Goal: Use online tool/utility: Utilize a website feature to perform a specific function

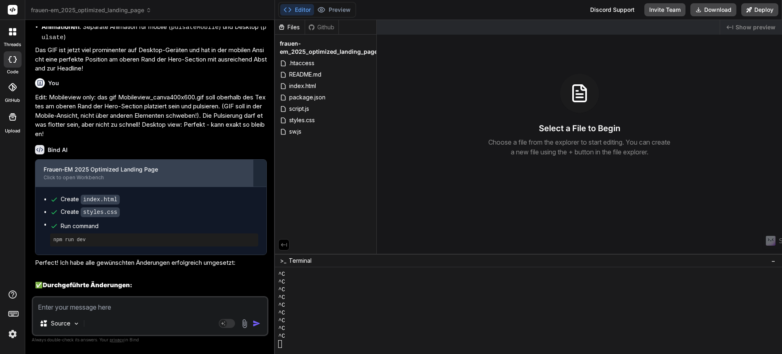
scroll to position [4966, 0]
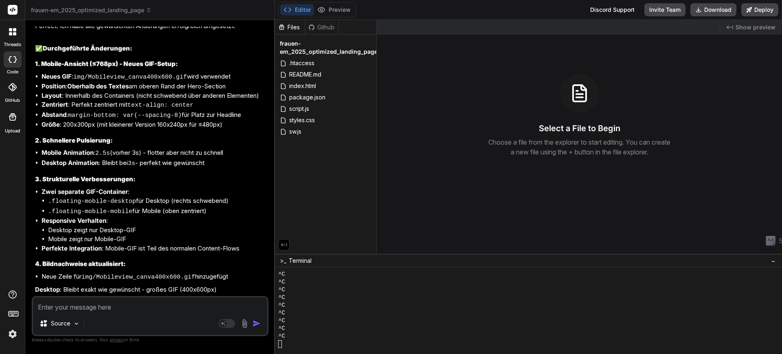
click at [74, 311] on textarea at bounding box center [150, 304] width 234 height 15
click at [95, 311] on textarea at bounding box center [150, 304] width 234 height 15
click at [134, 11] on span "frauen-em_2025_optimized_landing_page" at bounding box center [91, 10] width 121 height 8
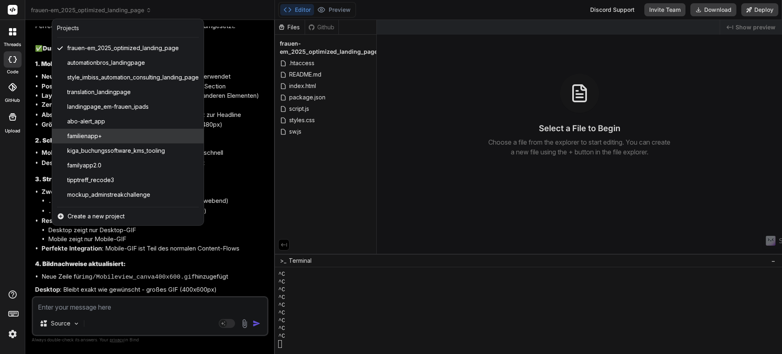
click at [141, 133] on div "familienapp+" at bounding box center [128, 136] width 152 height 15
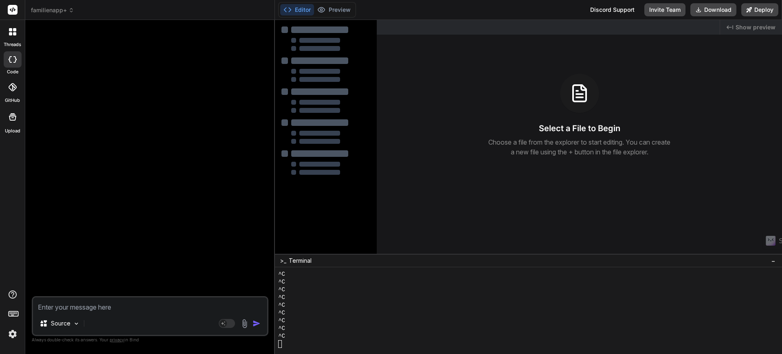
type textarea "x"
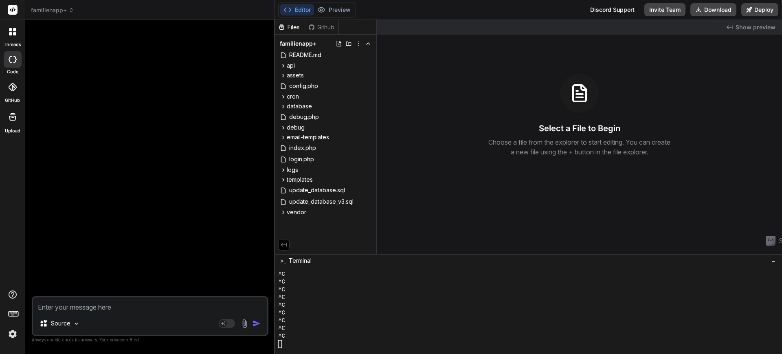
click at [11, 337] on img at bounding box center [13, 334] width 14 height 14
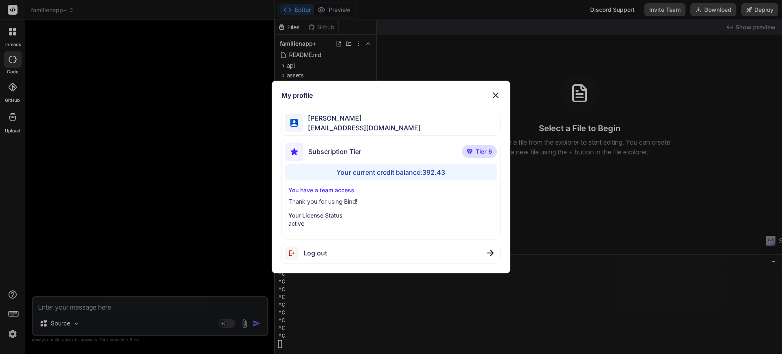
drag, startPoint x: 496, startPoint y: 93, endPoint x: 456, endPoint y: 119, distance: 47.5
click at [496, 93] on img at bounding box center [496, 95] width 10 height 10
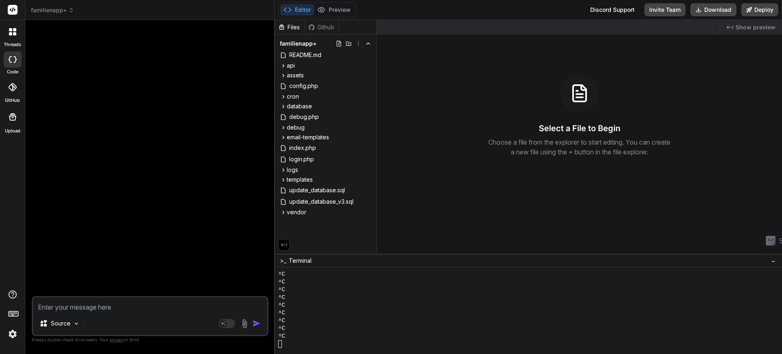
click at [86, 311] on textarea at bounding box center [150, 304] width 234 height 15
type textarea "A"
type textarea "x"
type textarea "Ad"
type textarea "x"
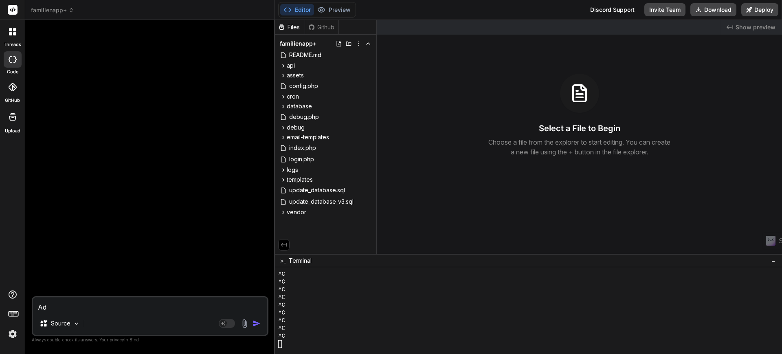
type textarea "Add"
type textarea "x"
type textarea "Add"
type textarea "x"
type textarea "Add a"
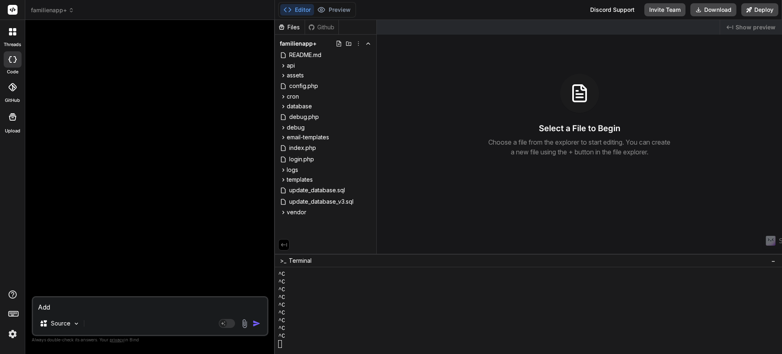
type textarea "x"
type textarea "Add an"
type textarea "x"
type textarea "Add and"
type textarea "x"
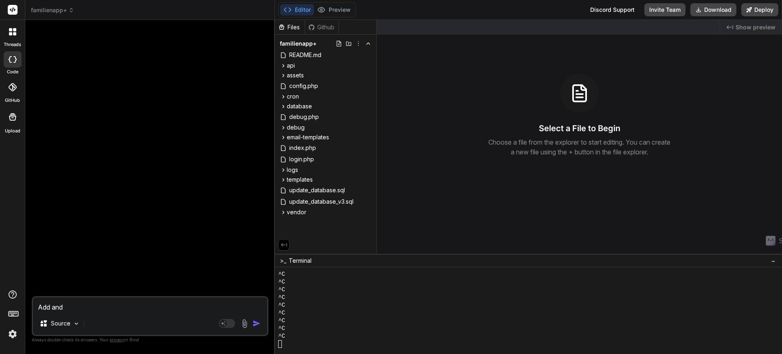
type textarea "Add and"
type textarea "x"
type textarea "Add and e"
type textarea "x"
type textarea "Add and ex"
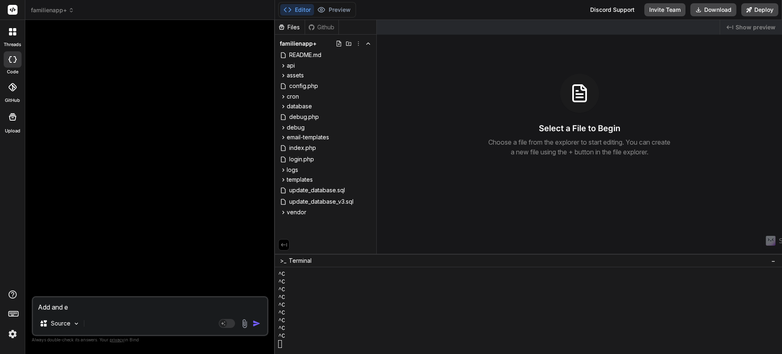
type textarea "x"
type textarea "Add and ext"
type textarea "x"
type textarea "Add and extr"
type textarea "x"
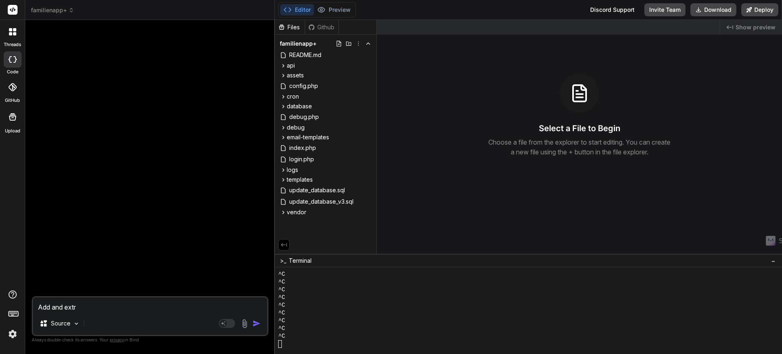
type textarea "Add and extra"
type textarea "x"
type textarea "Add and extra"
type textarea "x"
type textarea "Add and extra l"
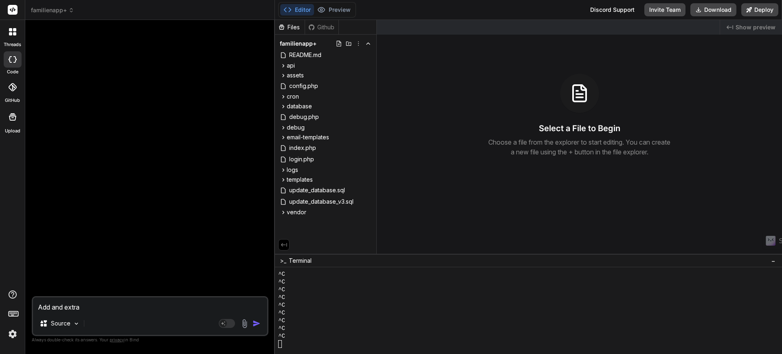
type textarea "x"
type textarea "Add and extra lo"
type textarea "x"
type textarea "Add and extra log"
type textarea "x"
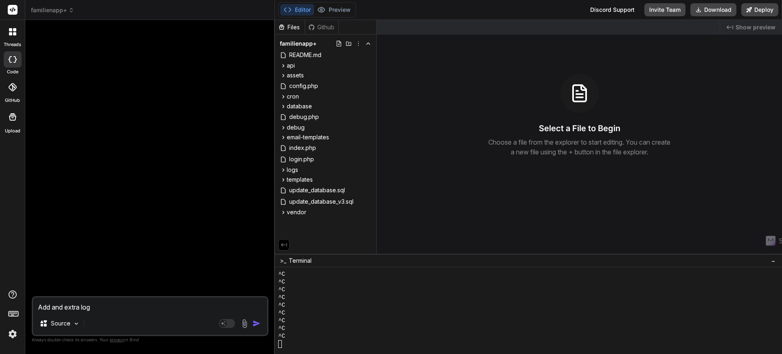
type textarea "Add and extra logu"
type textarea "x"
type textarea "Add and extra log"
type textarea "x"
type textarea "Add and extra logo"
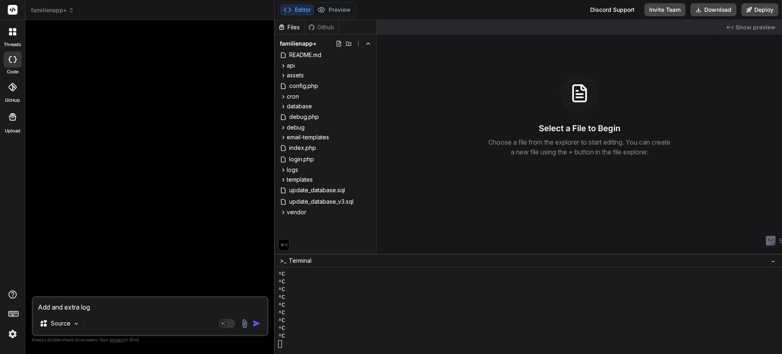
type textarea "x"
type textarea "Add and extra logou"
type textarea "x"
type textarea "Add and extra logout"
type textarea "x"
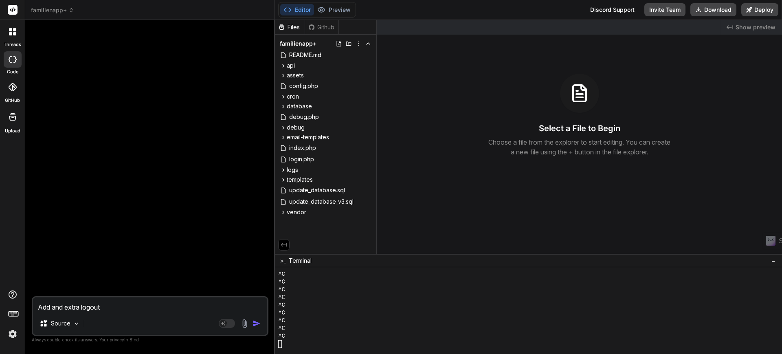
type textarea "Add and extra logout"
type textarea "x"
type textarea "Add and extra logout b"
type textarea "x"
type textarea "Add and extra logout bu"
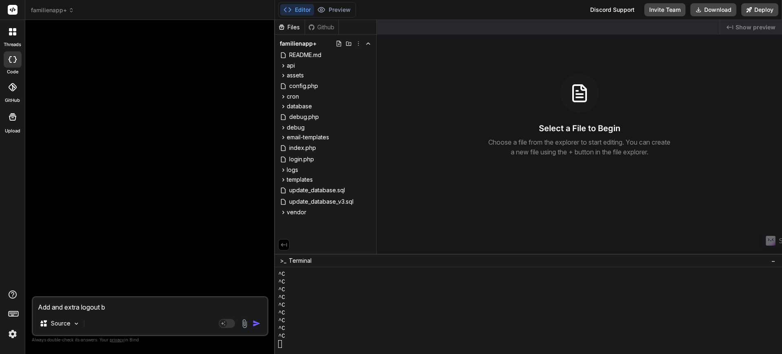
type textarea "x"
type textarea "Add and extra logout but"
type textarea "x"
type textarea "Add and extra logout butt"
type textarea "x"
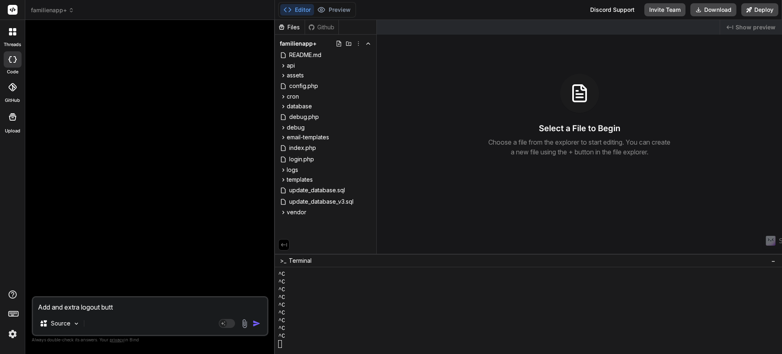
type textarea "Add and extra logout butto"
type textarea "x"
type textarea "Add and extra logout button"
type textarea "x"
type textarea "Add and extra logout button"
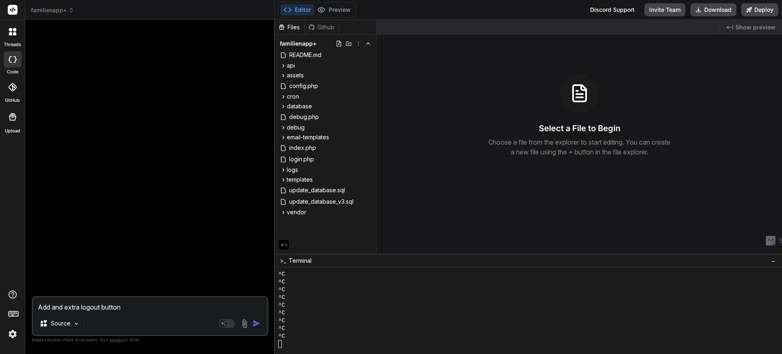
type textarea "x"
type textarea "Add and extra logout button t"
type textarea "x"
type textarea "Add and extra logout button to"
type textarea "x"
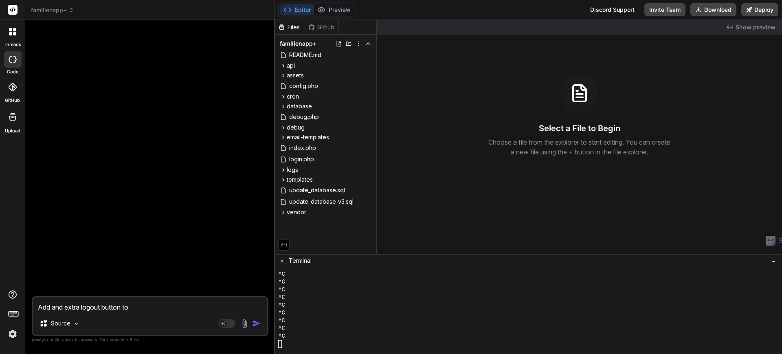
type textarea "Add and extra logout button to"
type textarea "x"
type textarea "Add and extra logout button to t"
type textarea "x"
type textarea "Add and extra logout button to th"
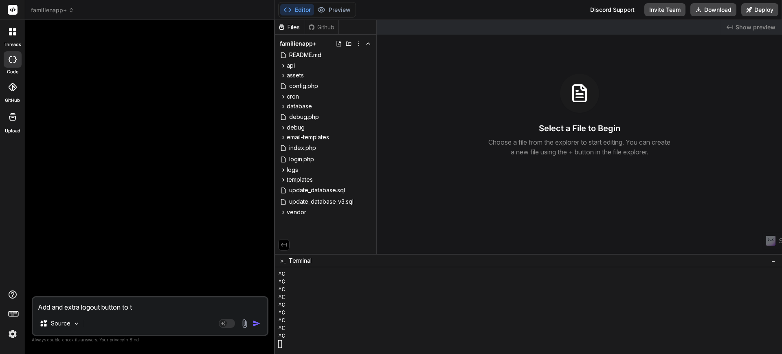
type textarea "x"
type textarea "Add and extra logout button to the"
type textarea "x"
type textarea "Add and extra logout button to the"
type textarea "x"
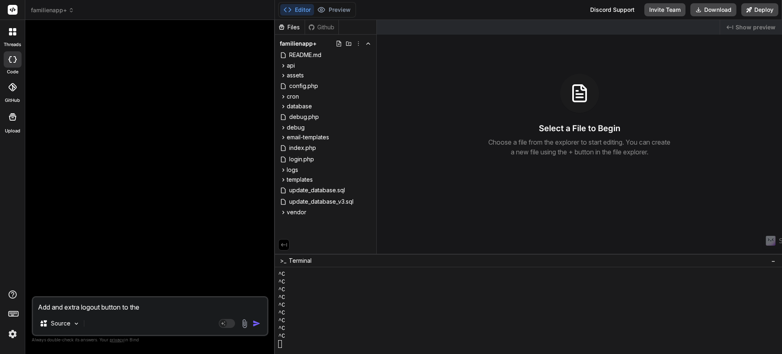
type textarea "Add and extra logout button to the m"
type textarea "x"
type textarea "Add and extra logout button to the ma"
type textarea "x"
type textarea "Add and extra logout button to the mai"
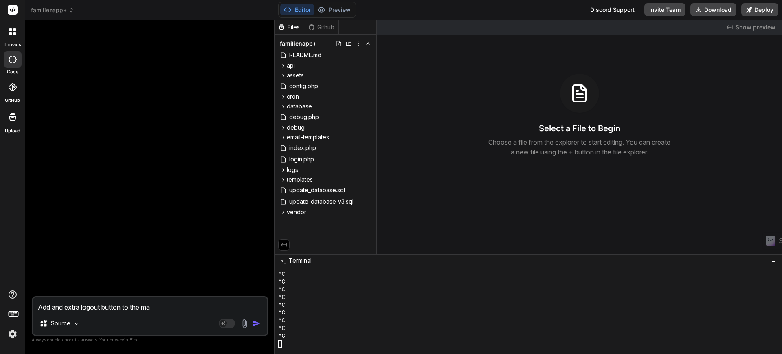
type textarea "x"
type textarea "Add and extra logout button to the main"
type textarea "x"
type textarea "Add and extra logout button to the main"
type textarea "x"
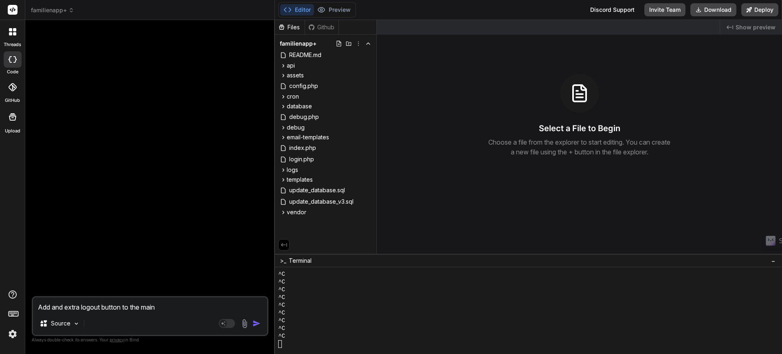
type textarea "Add and extra logout button to the main m"
type textarea "x"
type textarea "Add and extra logout button to the main me"
type textarea "x"
type textarea "Add and extra logout button to the main men"
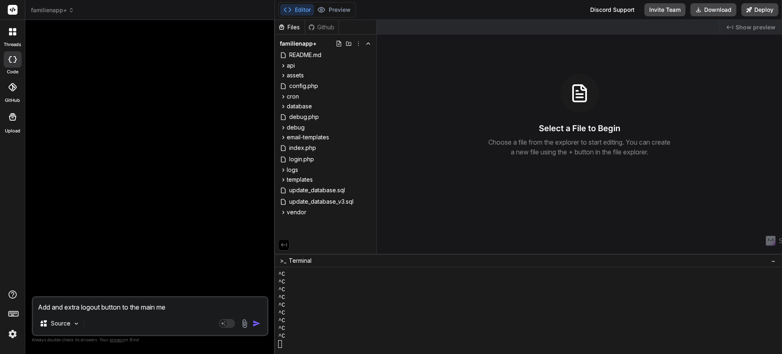
type textarea "x"
type textarea "Add and extra logout button to the main menü"
type textarea "x"
type textarea "Add and extra logout button to the main menü"
type textarea "x"
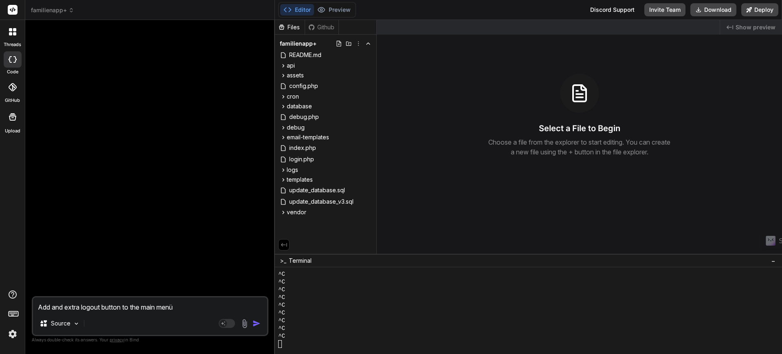
type textarea "Add and extra logout button to the main menü o"
type textarea "x"
type textarea "Add and extra logout button to the main menü on"
type textarea "x"
type textarea "Add and extra logout button to the main menü on"
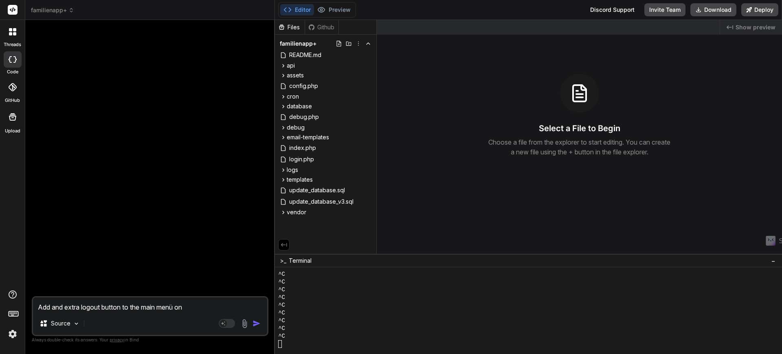
type textarea "x"
type textarea "Add and extra logout button to the main menü on t"
type textarea "x"
type textarea "Add and extra logout button to the main menü on th"
type textarea "x"
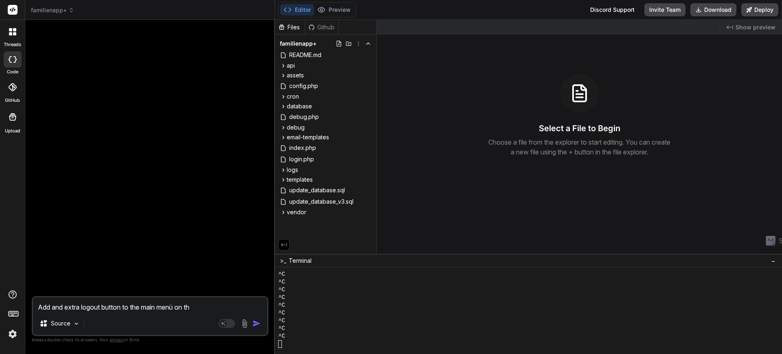
type textarea "Add and extra logout button to the main menü on the"
type textarea "x"
type textarea "Add and extra logout button to the main menü on the"
type textarea "x"
type textarea "Add and extra logout button to the main menü on the r"
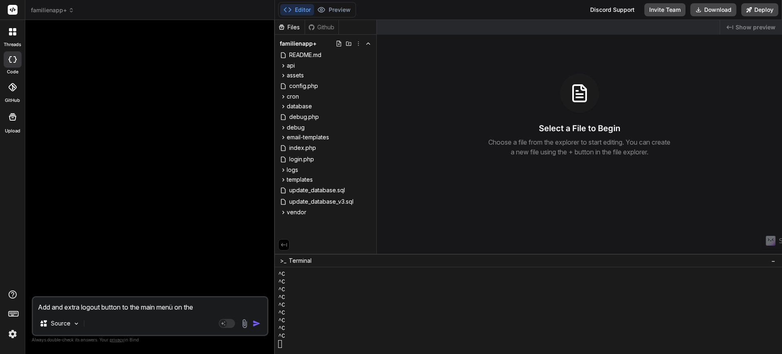
type textarea "x"
type textarea "Add and extra logout button to the main menü on the ri"
type textarea "x"
type textarea "Add and extra logout button to the main menü on the rig"
type textarea "x"
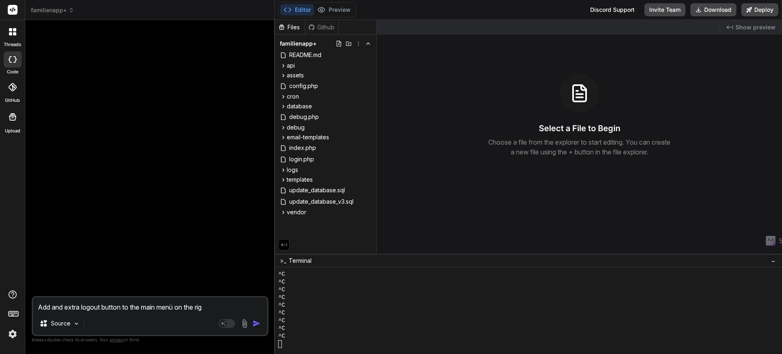
type textarea "Add and extra logout button to the main menü on the righ"
type textarea "x"
type textarea "Add and extra logout button to the main menü on the right"
type textarea "x"
type textarea "Add and extra logout button to the main menü on the right"
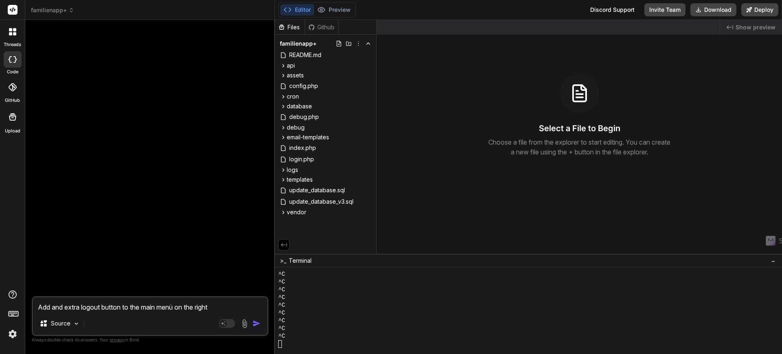
type textarea "x"
type textarea "Add and extra logout button to the main menü on the right s"
type textarea "x"
type textarea "Add and extra logout button to the main menü on the right si"
type textarea "x"
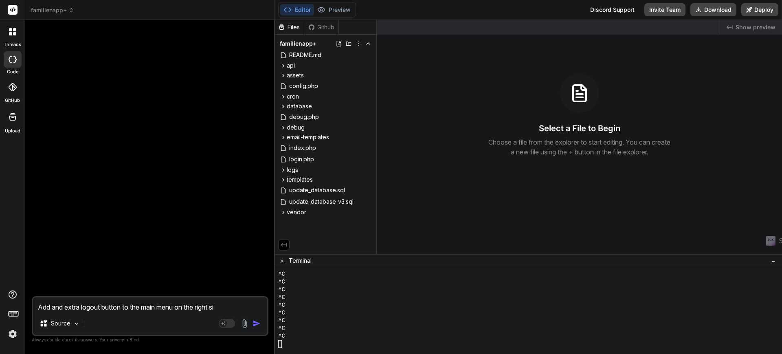
type textarea "Add and extra logout button to the main menü on the right sid"
type textarea "x"
type textarea "Add and extra logout button to the main menü on the right side"
type textarea "x"
type textarea "Add and extra logout button to the main menü on the right sid"
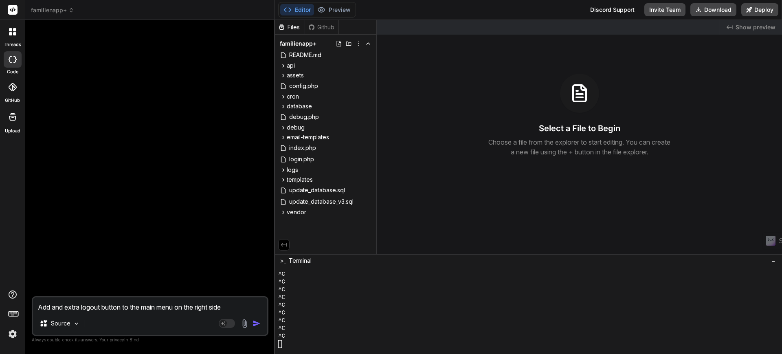
type textarea "x"
type textarea "Add and extra logout button to the main menü on the right si"
type textarea "x"
type textarea "Add and extra logout button to the main menü on the right s"
type textarea "x"
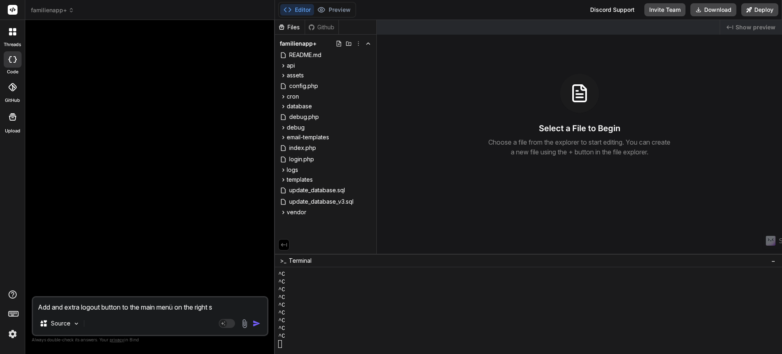
type textarea "Add and extra logout button to the main menü on the right"
type textarea "x"
type textarea "Add and extra logout button to the main menü on the right h"
type textarea "x"
type textarea "Add and extra logout button to the main menü on the right ha"
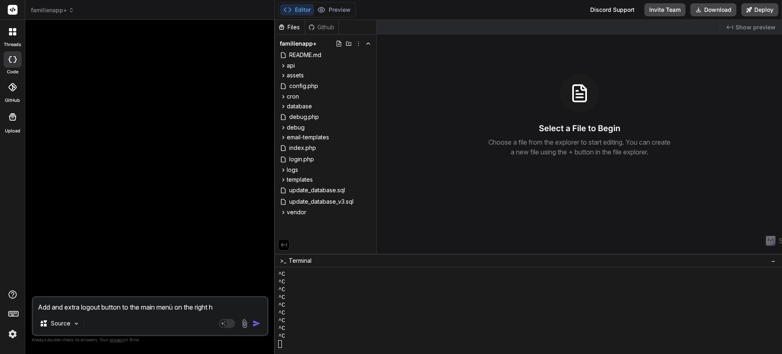
type textarea "x"
type textarea "Add and extra logout button to the main menü on the right han"
type textarea "x"
type textarea "Add and extra logout button to the main menü on the right hand"
type textarea "x"
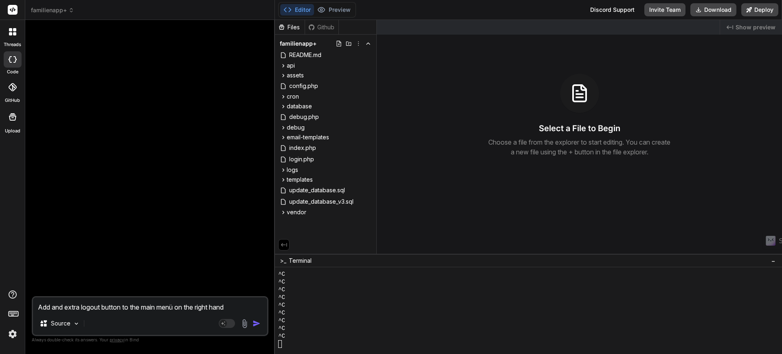
type textarea "Add and extra logout button to the main menü on the right hand"
type textarea "x"
type textarea "Add and extra logout button to the main menü on the right hand s"
type textarea "x"
type textarea "Add and extra logout button to the main menü on the right hand si"
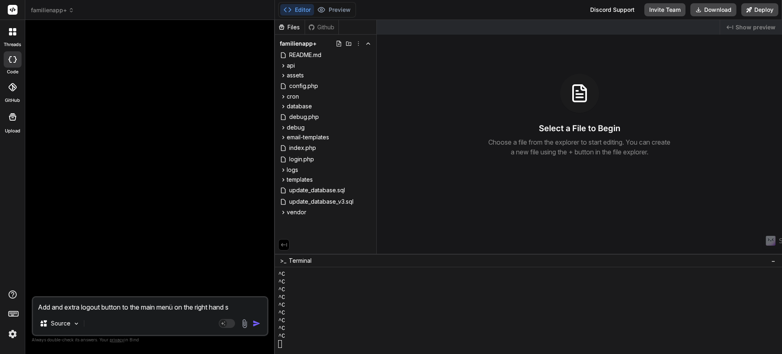
type textarea "x"
type textarea "Add and extra logout button to the main menü on the right hand sid"
type textarea "x"
type textarea "Add and extra logout button to the main menü on the right hand side"
type textarea "x"
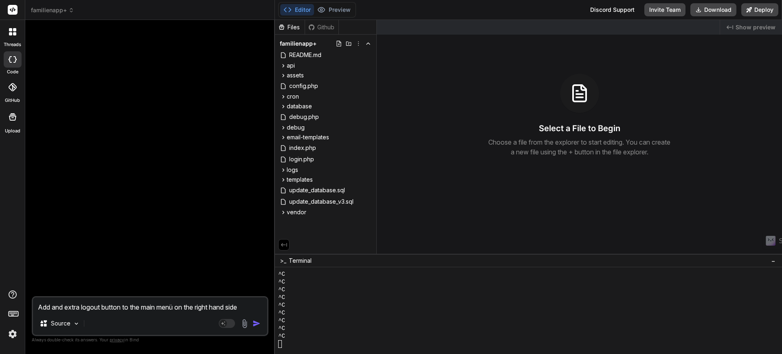
type textarea "Add and extra logout button to the main menü on the right hand side"
type textarea "x"
type textarea "Add and extra logout button to the main menü on the right hand side"
type textarea "x"
type textarea "Add and extra logout button to the main menü on the right hand side!"
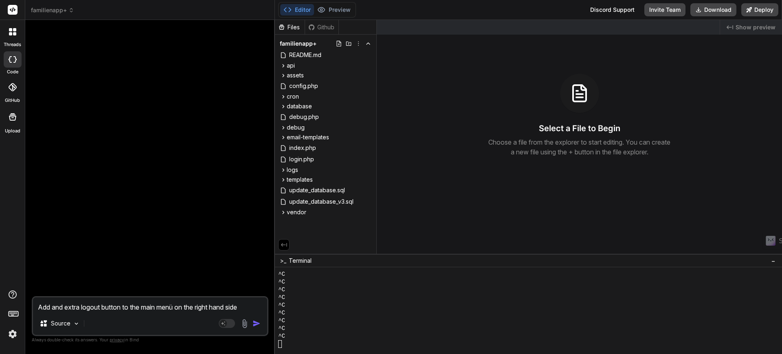
type textarea "x"
type textarea "Add and extra logout button to the main menü on the right hand side!"
click at [257, 322] on img "button" at bounding box center [257, 323] width 8 height 8
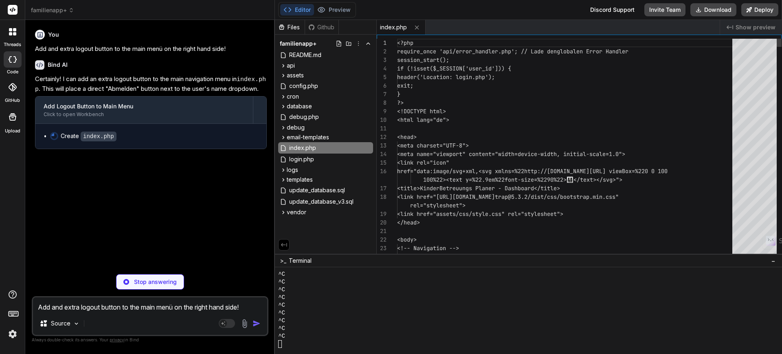
type textarea "x"
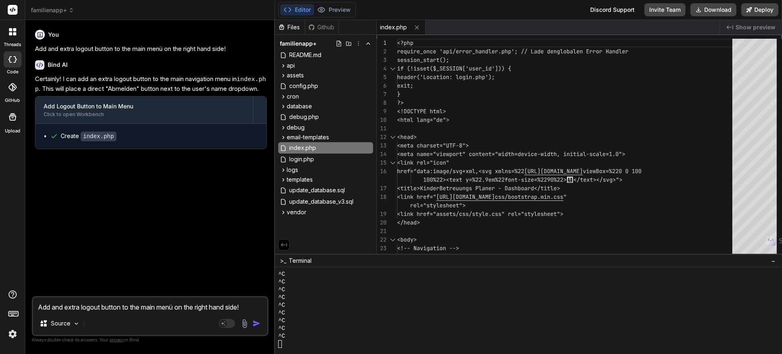
click at [14, 337] on img at bounding box center [13, 334] width 14 height 14
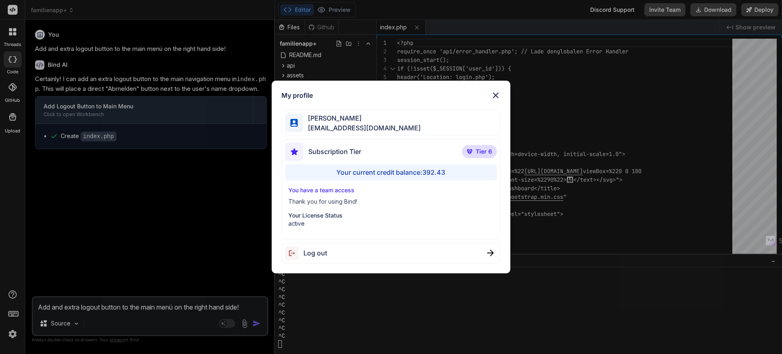
click at [498, 97] on img at bounding box center [496, 95] width 10 height 10
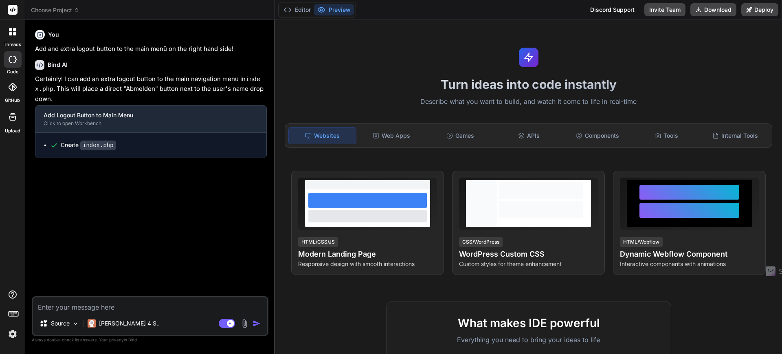
click at [13, 333] on img at bounding box center [13, 334] width 14 height 14
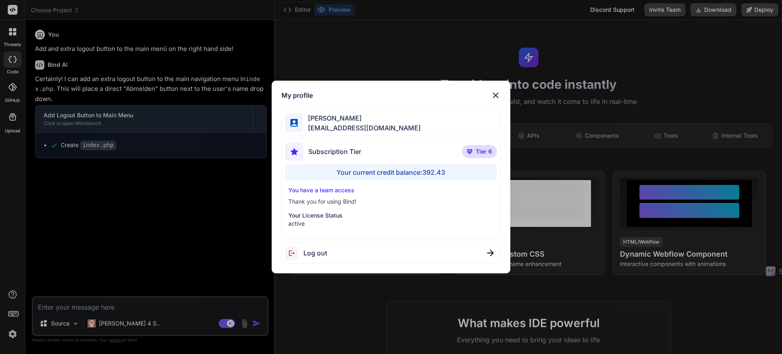
click at [705, 314] on div "My profile [PERSON_NAME] [EMAIL_ADDRESS][DOMAIN_NAME] Subscription Tier Tier 6 …" at bounding box center [391, 177] width 782 height 354
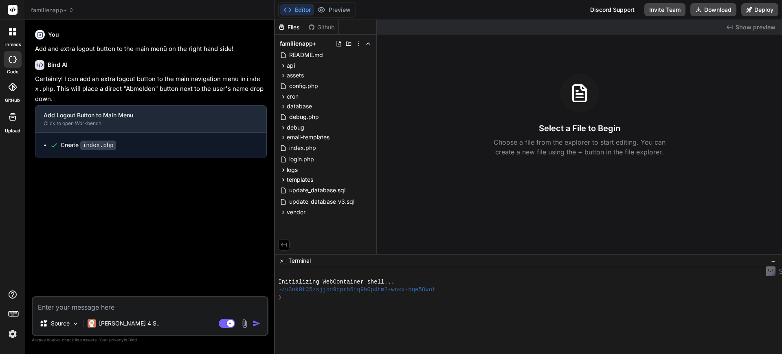
drag, startPoint x: 221, startPoint y: 321, endPoint x: 195, endPoint y: 302, distance: 32.1
click at [221, 321] on rect at bounding box center [227, 323] width 16 height 9
type textarea "x"
click at [13, 332] on img at bounding box center [13, 334] width 14 height 14
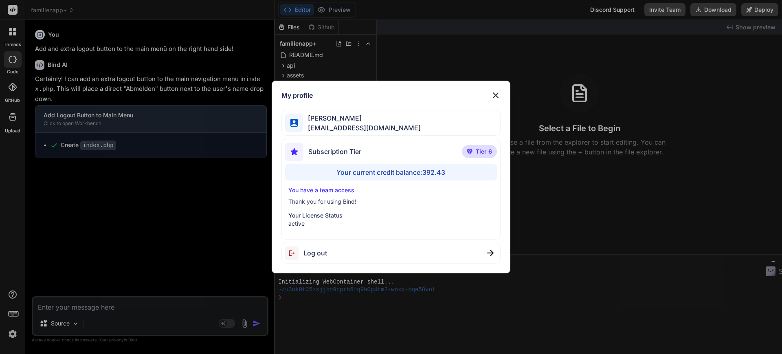
click at [497, 94] on img at bounding box center [496, 95] width 10 height 10
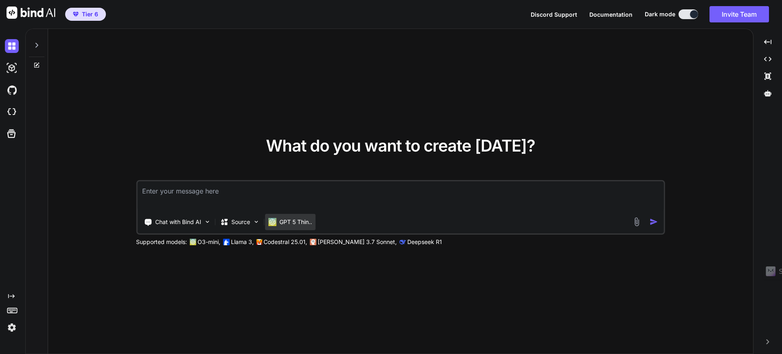
click at [289, 223] on p "GPT 5 Thin.." at bounding box center [295, 222] width 33 height 8
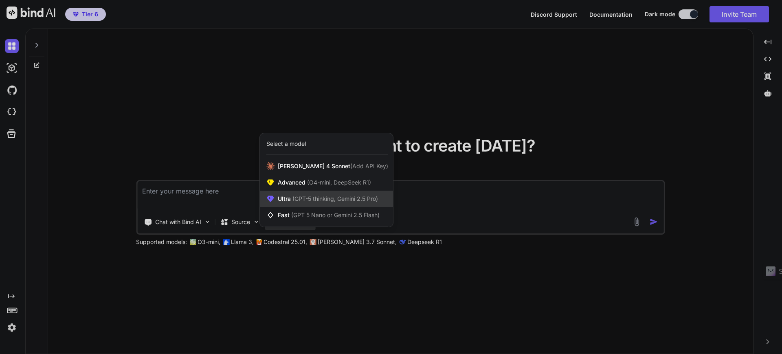
click at [299, 199] on span "(GPT-5 thinking, Gemini 2.5 Pro)" at bounding box center [334, 198] width 87 height 7
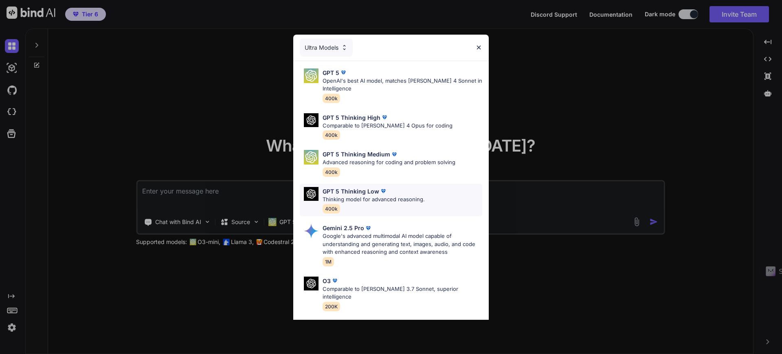
click at [358, 195] on p "GPT 5 Thinking Low" at bounding box center [351, 191] width 57 height 9
type textarea "x"
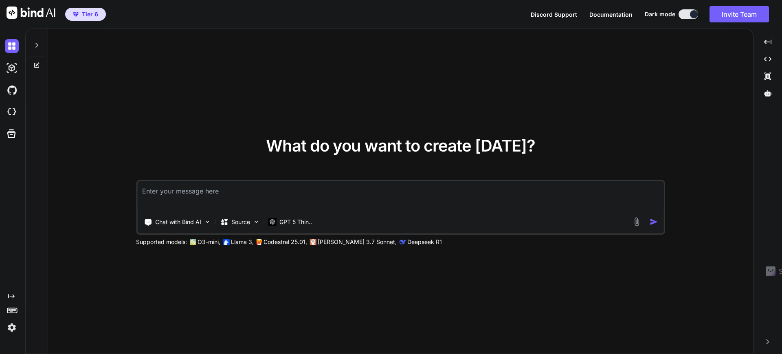
click at [252, 196] on textarea at bounding box center [400, 196] width 527 height 30
